Goal: Information Seeking & Learning: Learn about a topic

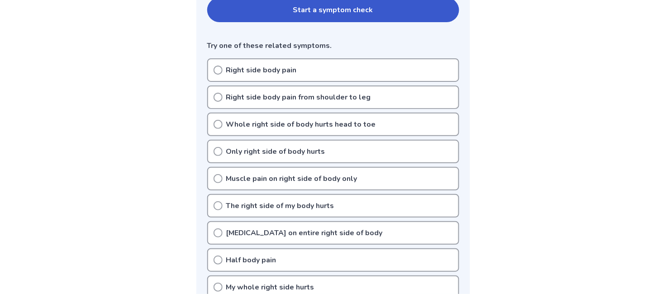
scroll to position [178, 0]
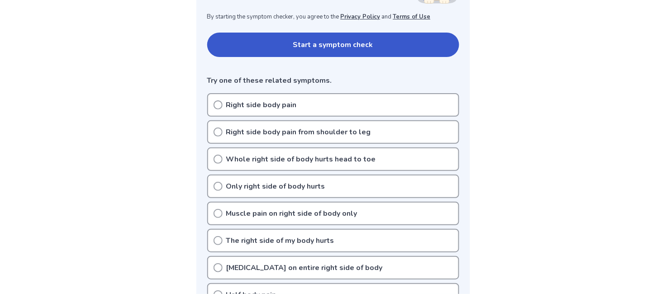
click at [218, 109] on icon at bounding box center [217, 104] width 9 height 9
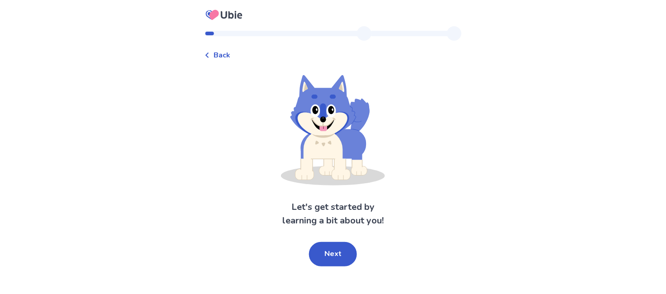
scroll to position [13, 0]
click at [343, 266] on button "Next" at bounding box center [333, 254] width 48 height 24
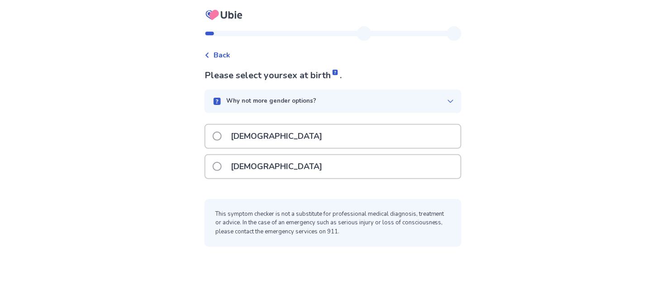
click at [213, 171] on span at bounding box center [217, 166] width 9 height 9
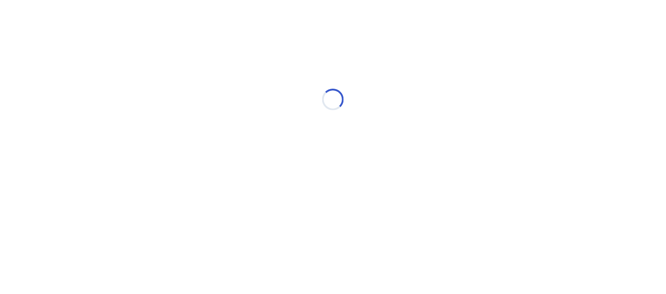
scroll to position [0, 0]
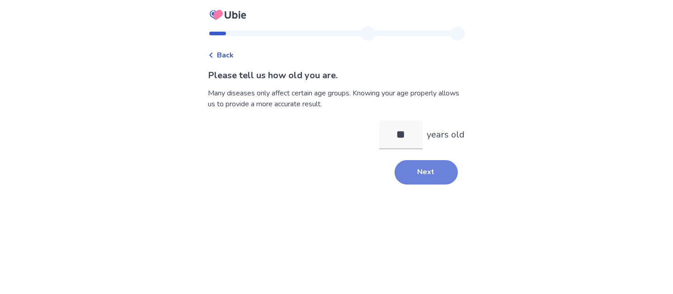
type input "**"
click at [451, 185] on button "Next" at bounding box center [426, 172] width 63 height 24
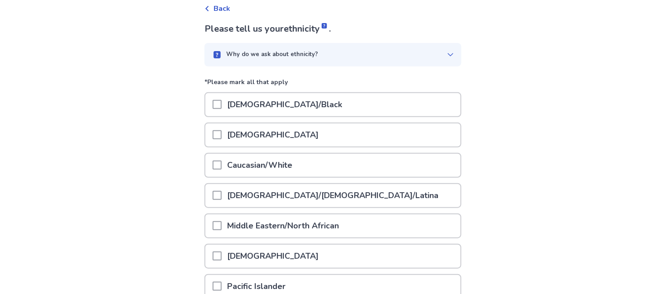
scroll to position [100, 0]
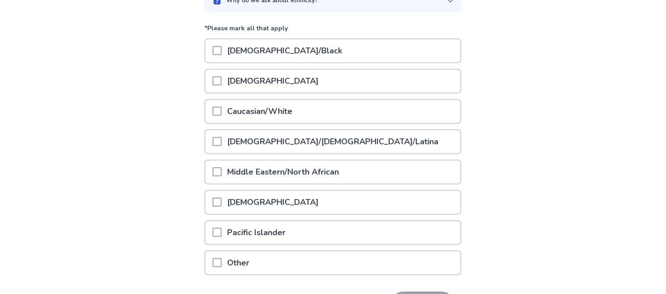
click at [213, 116] on span at bounding box center [217, 111] width 9 height 9
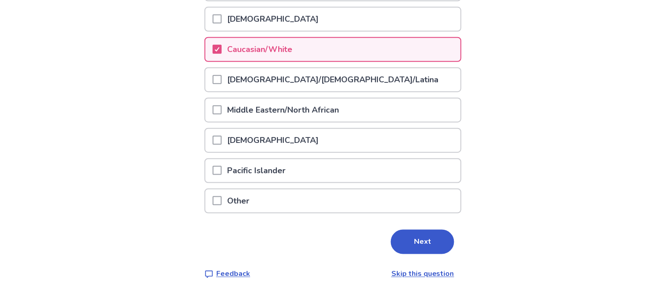
scroll to position [235, 0]
click at [454, 242] on button "Next" at bounding box center [422, 242] width 63 height 24
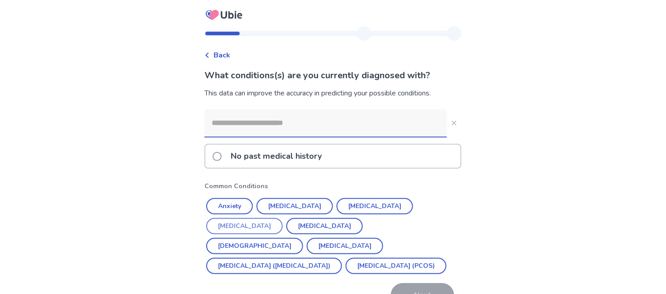
click at [283, 234] on button "Diabetes" at bounding box center [244, 226] width 76 height 16
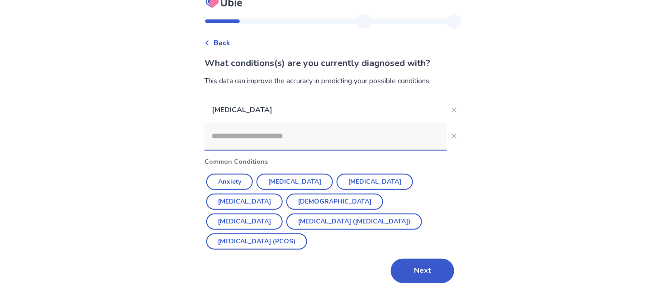
scroll to position [48, 0]
click at [443, 273] on button "Next" at bounding box center [422, 271] width 63 height 24
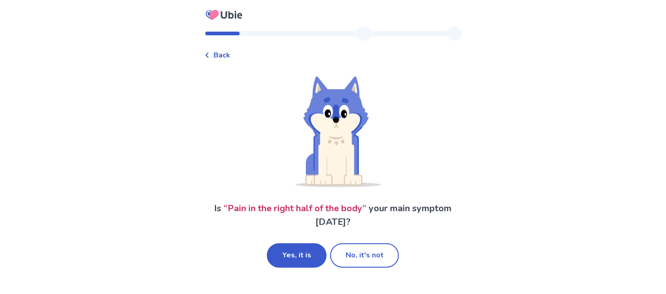
scroll to position [15, 0]
click at [291, 265] on button "Yes, it is" at bounding box center [297, 255] width 60 height 24
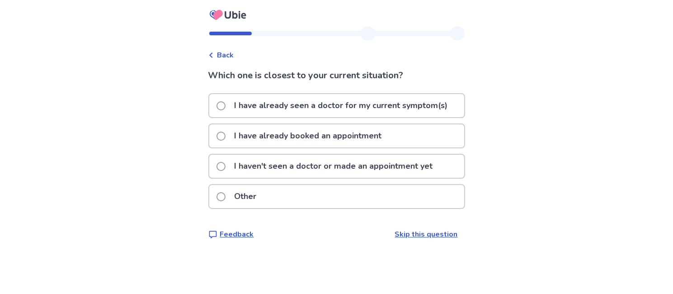
click at [217, 171] on span at bounding box center [221, 166] width 9 height 9
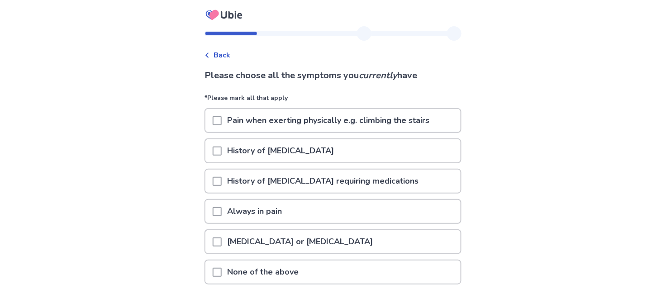
click at [213, 186] on span at bounding box center [217, 181] width 9 height 9
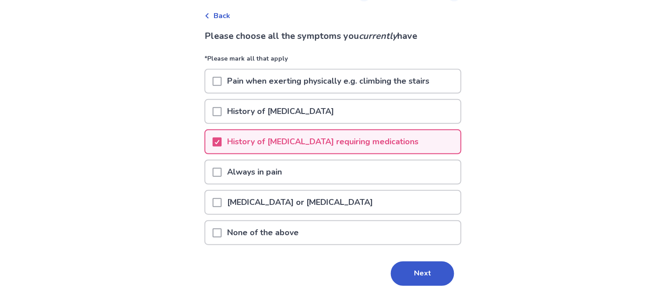
scroll to position [100, 0]
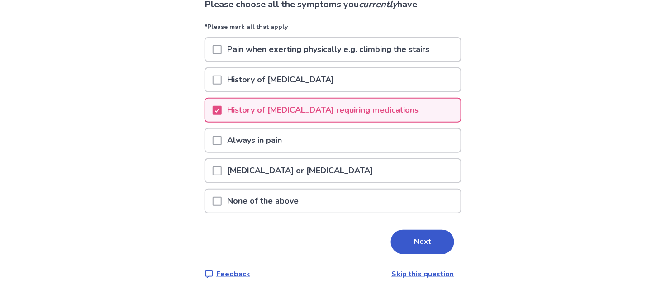
click at [213, 175] on span at bounding box center [217, 170] width 9 height 9
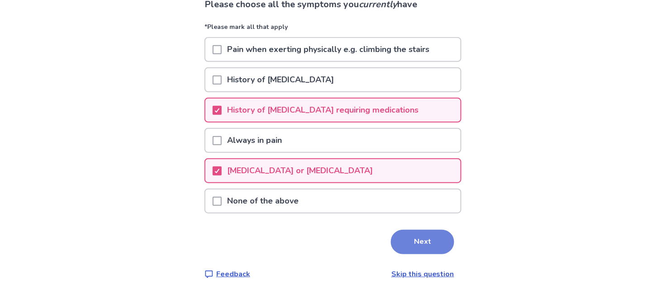
click at [444, 254] on button "Next" at bounding box center [422, 242] width 63 height 24
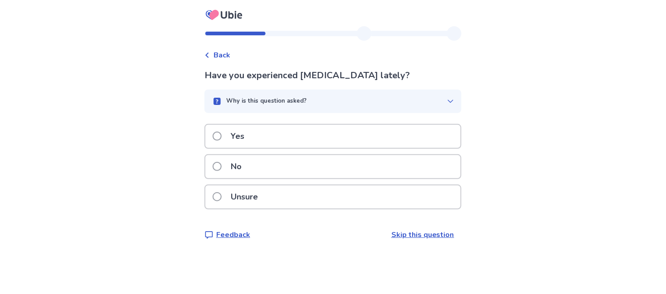
click at [213, 141] on span at bounding box center [217, 136] width 9 height 9
click at [213, 171] on span at bounding box center [217, 166] width 9 height 9
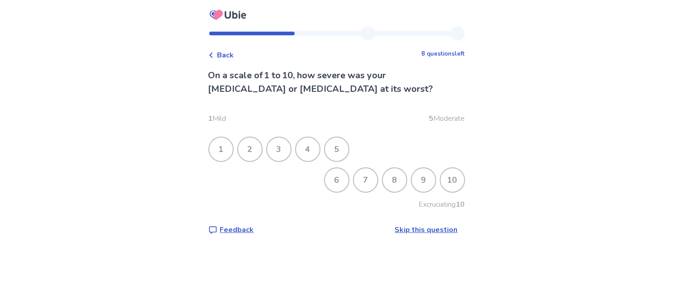
click at [349, 192] on div "6" at bounding box center [337, 180] width 24 height 24
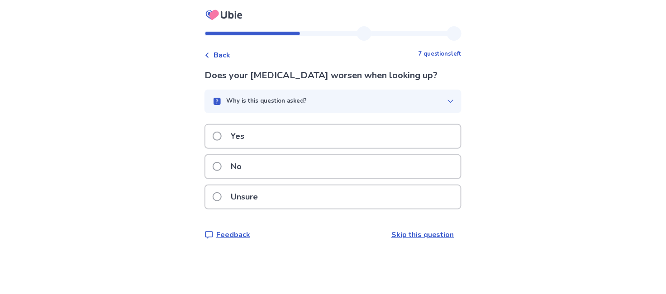
click at [213, 141] on span at bounding box center [217, 136] width 9 height 9
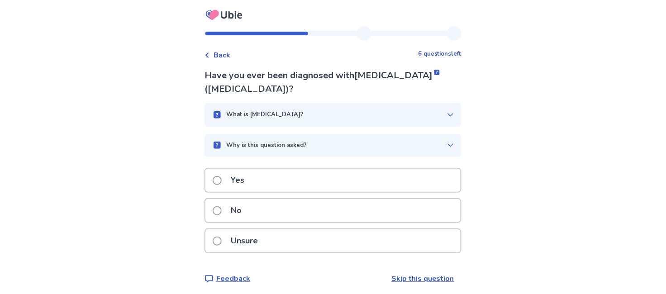
click at [213, 185] on span at bounding box center [217, 180] width 9 height 9
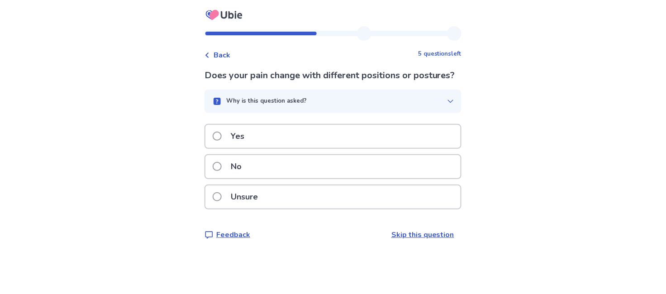
scroll to position [19, 0]
click at [213, 141] on span at bounding box center [217, 136] width 9 height 9
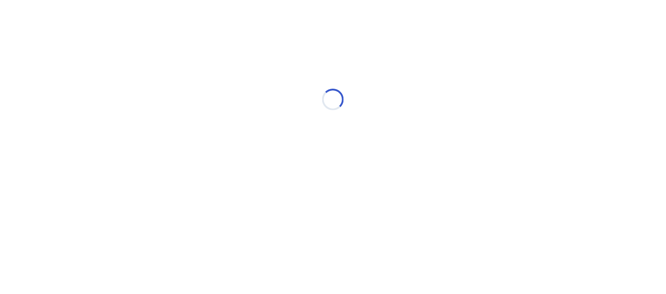
scroll to position [0, 0]
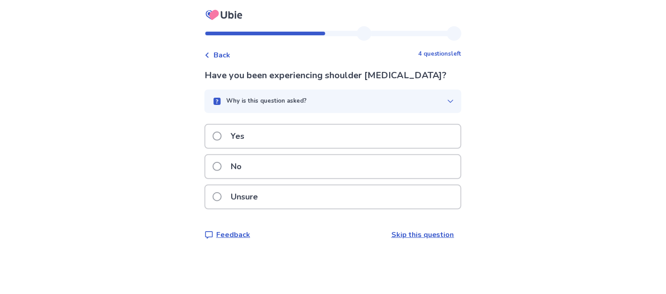
scroll to position [2, 0]
click at [213, 141] on span at bounding box center [217, 136] width 9 height 9
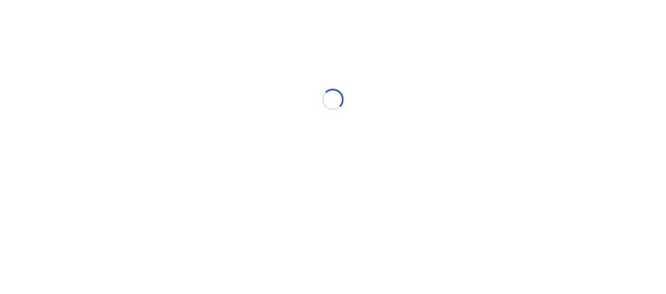
scroll to position [0, 0]
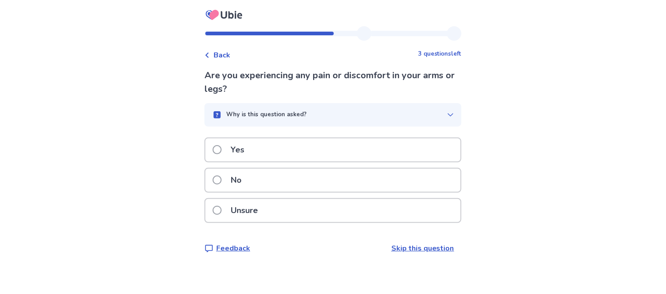
click at [213, 185] on span at bounding box center [217, 179] width 9 height 9
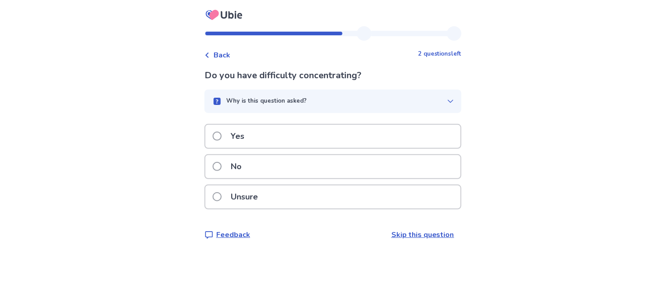
click at [213, 171] on span at bounding box center [217, 166] width 9 height 9
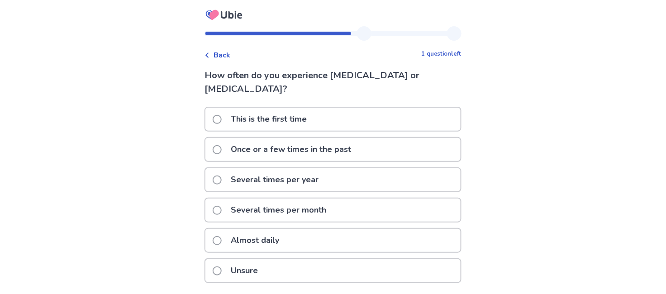
click at [213, 245] on span at bounding box center [217, 240] width 9 height 9
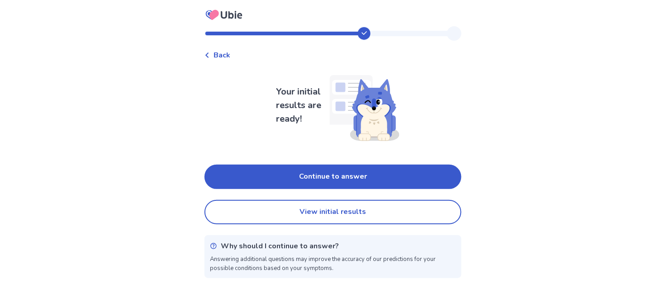
scroll to position [32, 0]
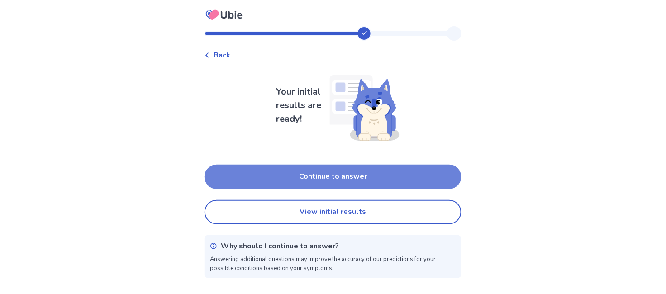
click at [327, 170] on button "Continue to answer" at bounding box center [332, 177] width 257 height 24
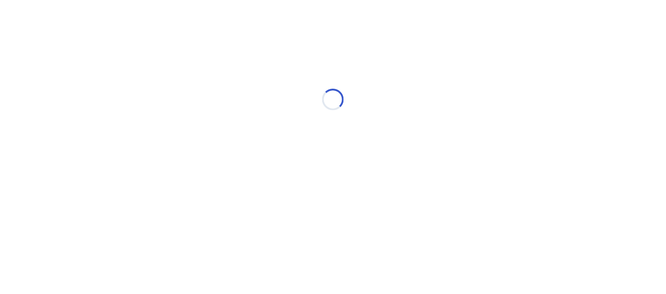
scroll to position [0, 0]
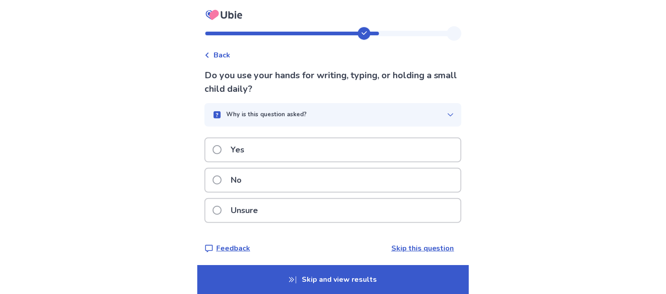
click at [213, 185] on span at bounding box center [217, 179] width 9 height 9
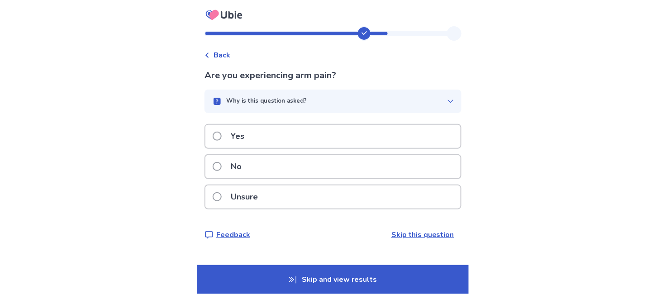
click at [213, 171] on span at bounding box center [217, 166] width 9 height 9
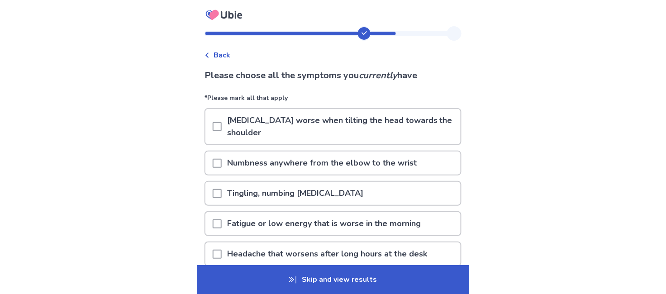
click at [213, 131] on span at bounding box center [217, 126] width 9 height 9
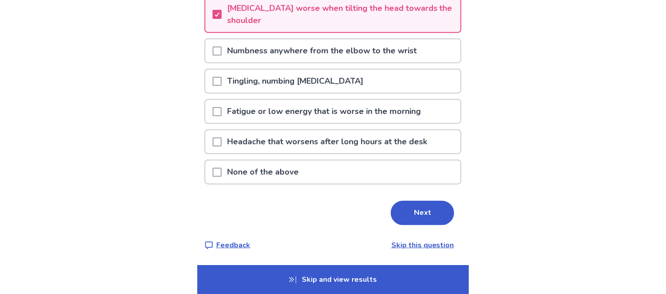
scroll to position [151, 0]
click at [213, 77] on span at bounding box center [217, 81] width 9 height 9
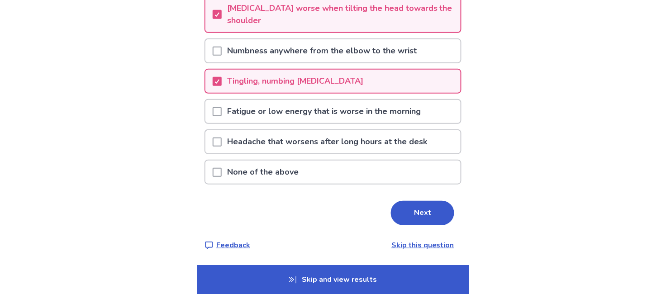
click at [450, 225] on button "Next" at bounding box center [422, 213] width 63 height 24
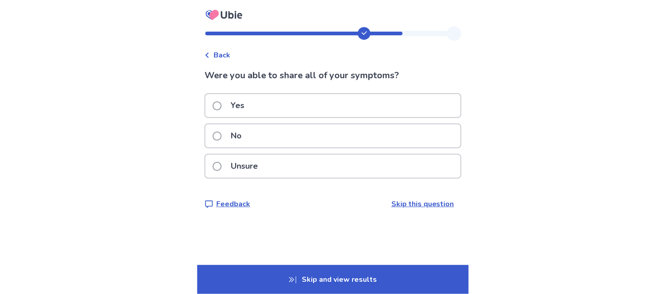
click at [213, 110] on span at bounding box center [217, 105] width 9 height 9
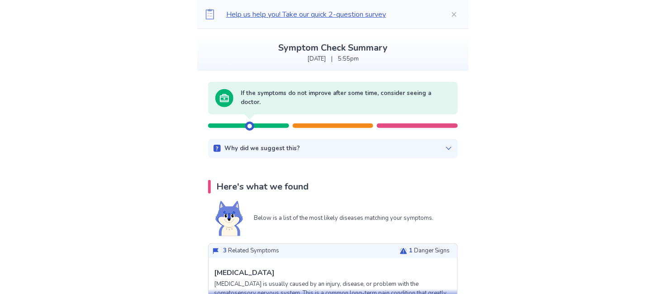
scroll to position [100, 0]
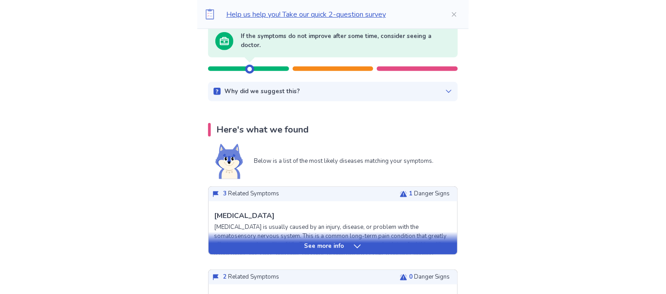
click at [452, 95] on icon at bounding box center [448, 91] width 7 height 7
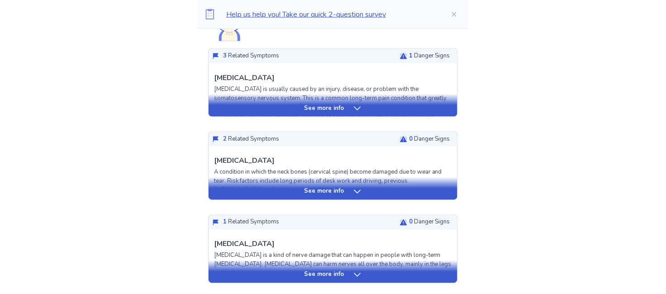
scroll to position [301, 0]
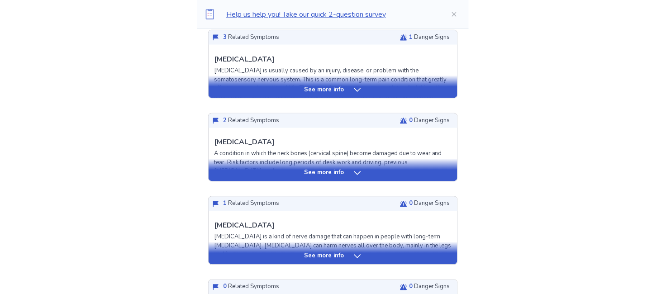
click at [360, 95] on icon at bounding box center [357, 89] width 9 height 9
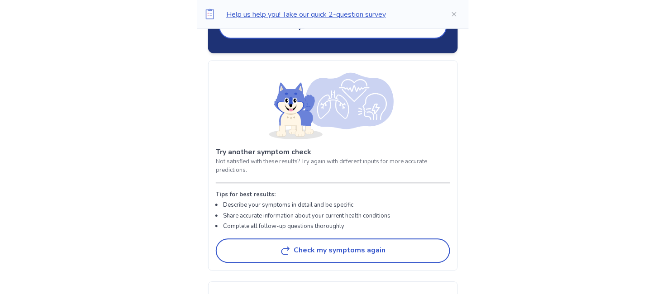
scroll to position [2110, 0]
